Goal: Task Accomplishment & Management: Manage account settings

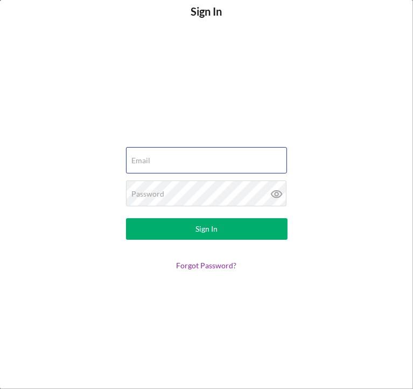
type input "[EMAIL_ADDRESS][DOMAIN_NAME]"
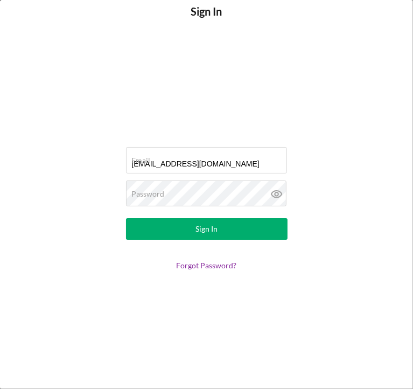
click at [234, 235] on button "Sign In" at bounding box center [206, 229] width 161 height 22
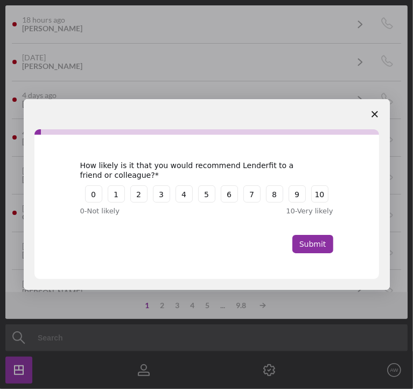
click at [375, 105] on span "Close survey" at bounding box center [375, 114] width 30 height 30
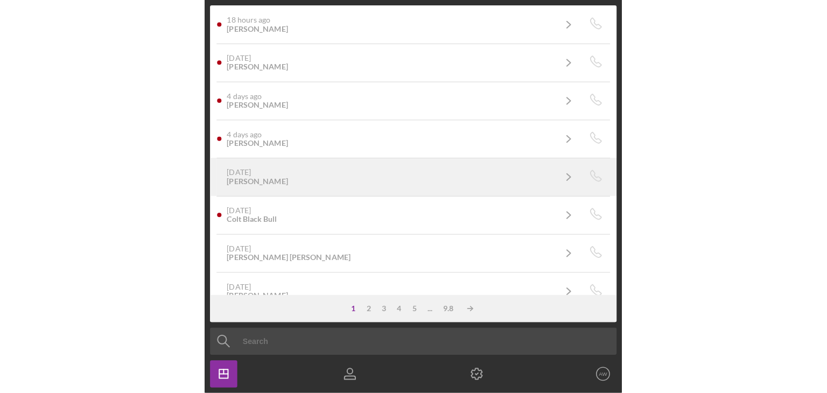
scroll to position [9, 0]
